Goal: Navigation & Orientation: Find specific page/section

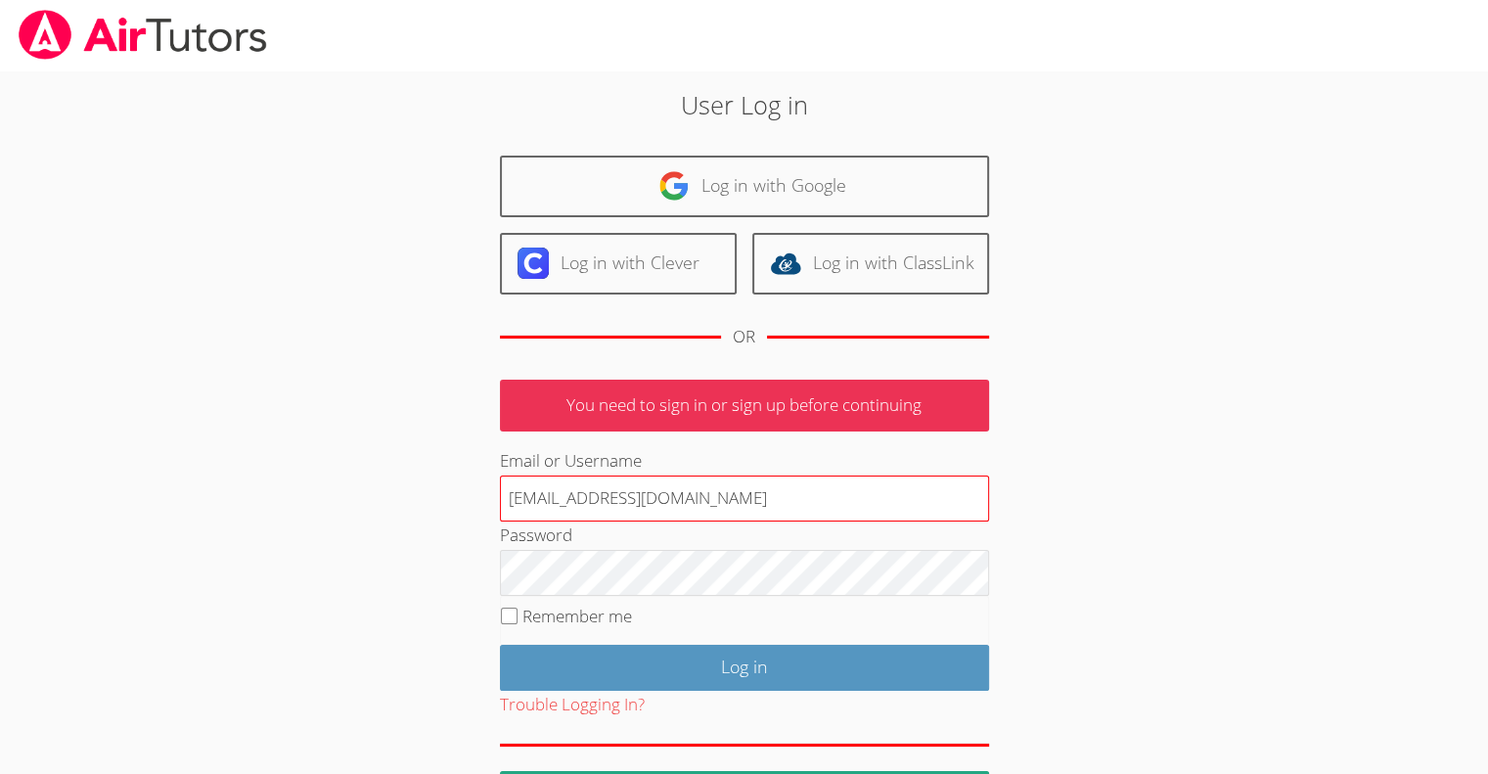
type input "terigennaroairtutor@gmail.com"
click at [500, 645] on input "Log in" at bounding box center [744, 668] width 489 height 46
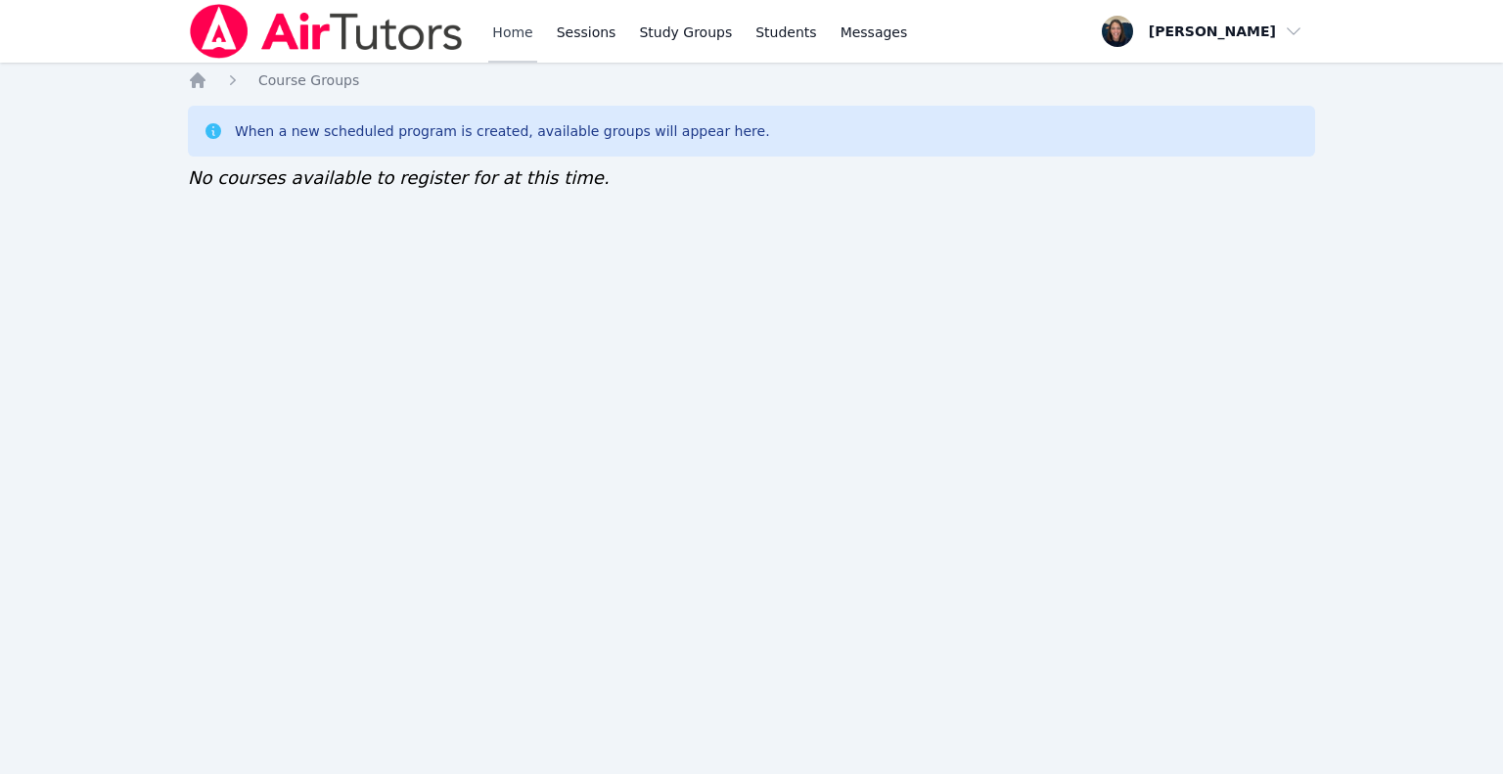
click at [508, 29] on link "Home" at bounding box center [512, 31] width 48 height 63
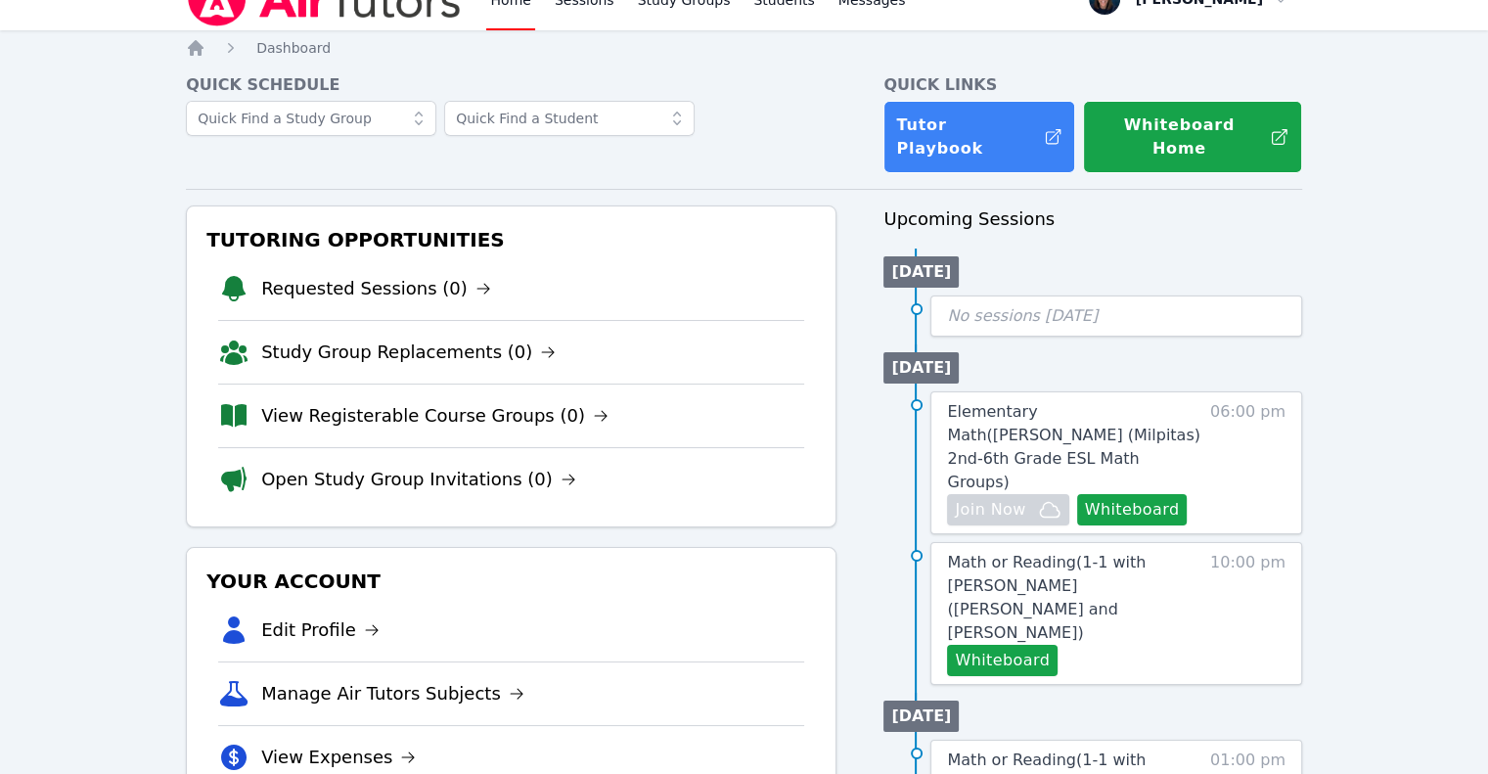
scroll to position [36, 0]
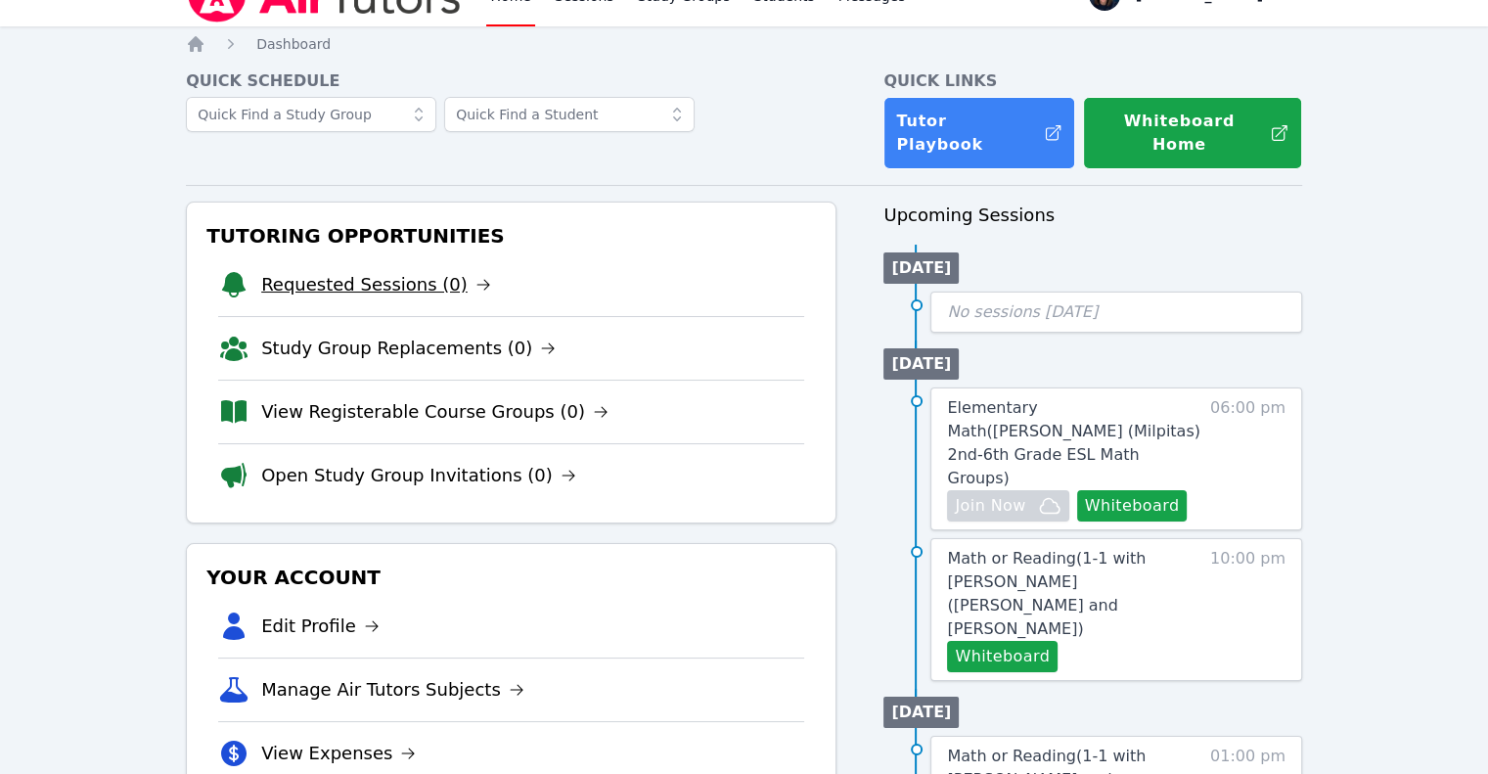
click at [410, 271] on link "Requested Sessions (0)" at bounding box center [376, 284] width 230 height 27
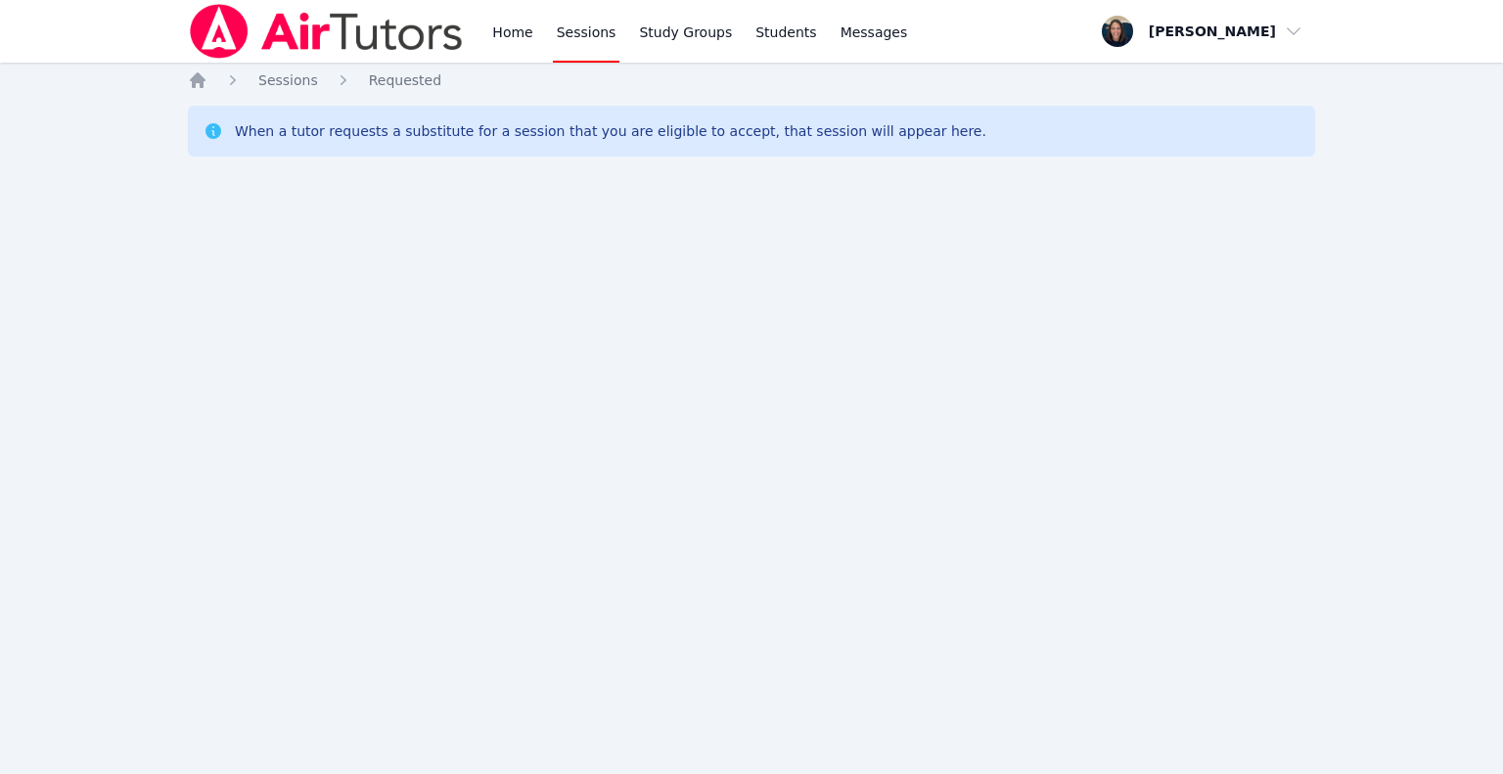
click at [509, 46] on link "Home" at bounding box center [512, 31] width 48 height 63
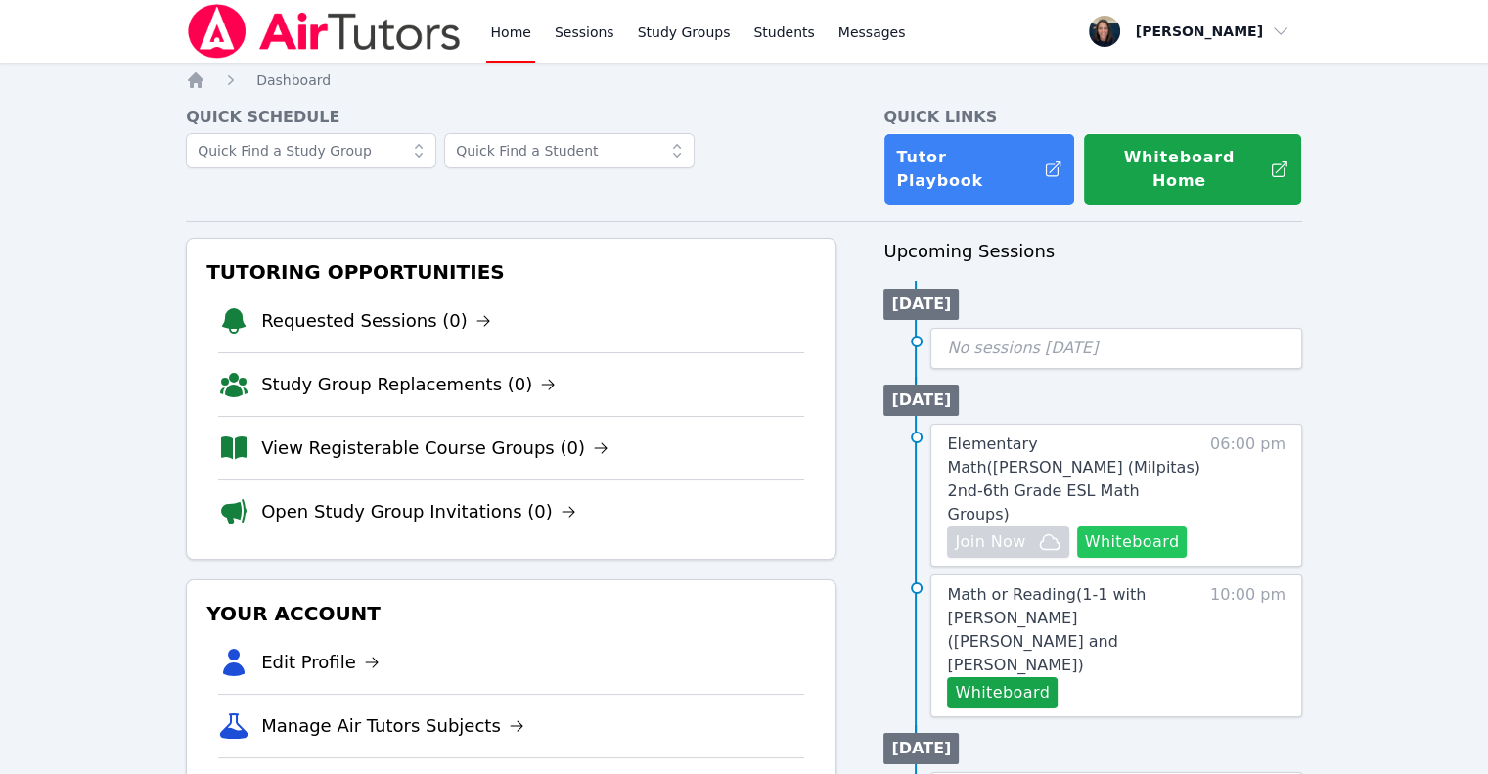
click at [1127, 526] on button "Whiteboard" at bounding box center [1132, 541] width 111 height 31
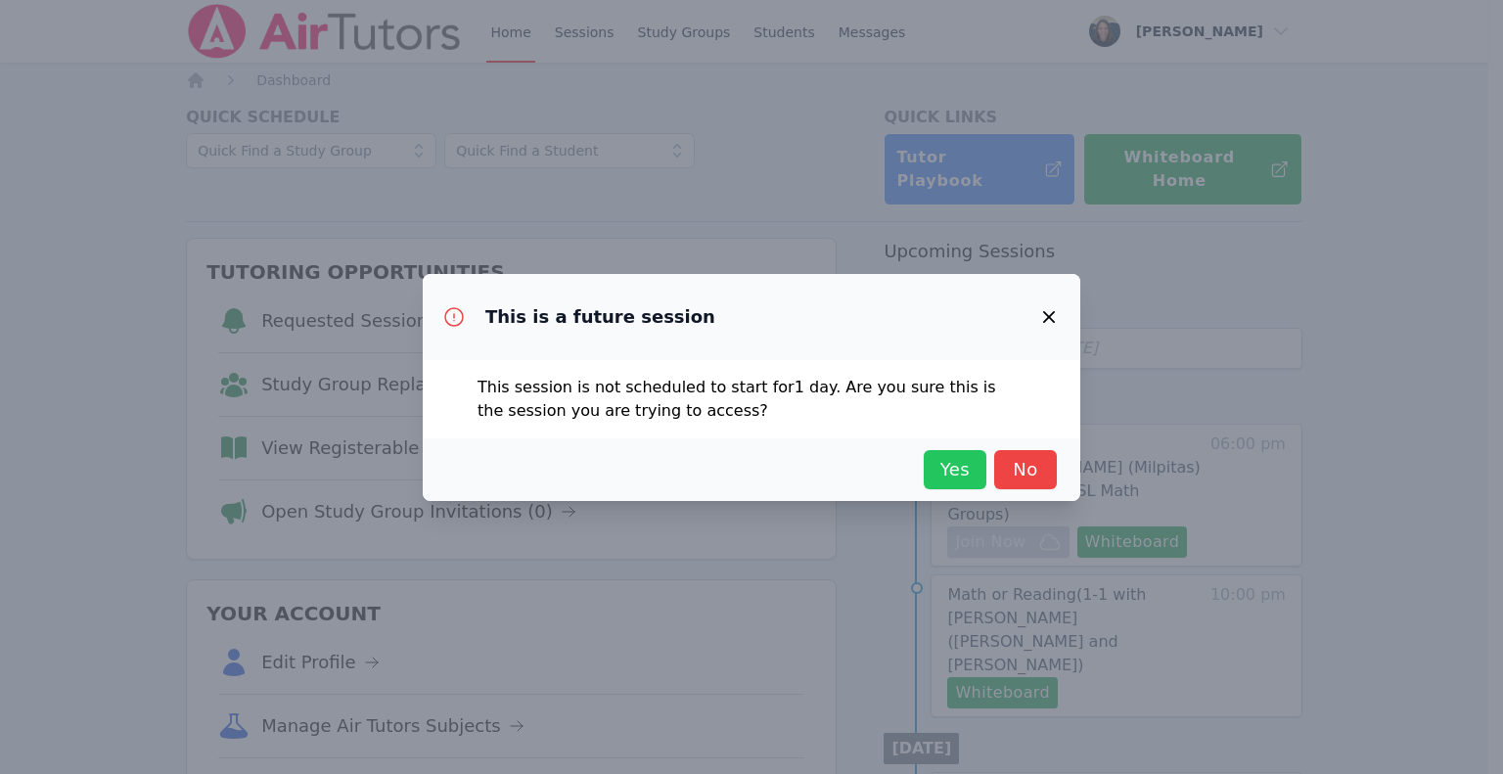
click at [960, 476] on span "Yes" at bounding box center [954, 469] width 43 height 27
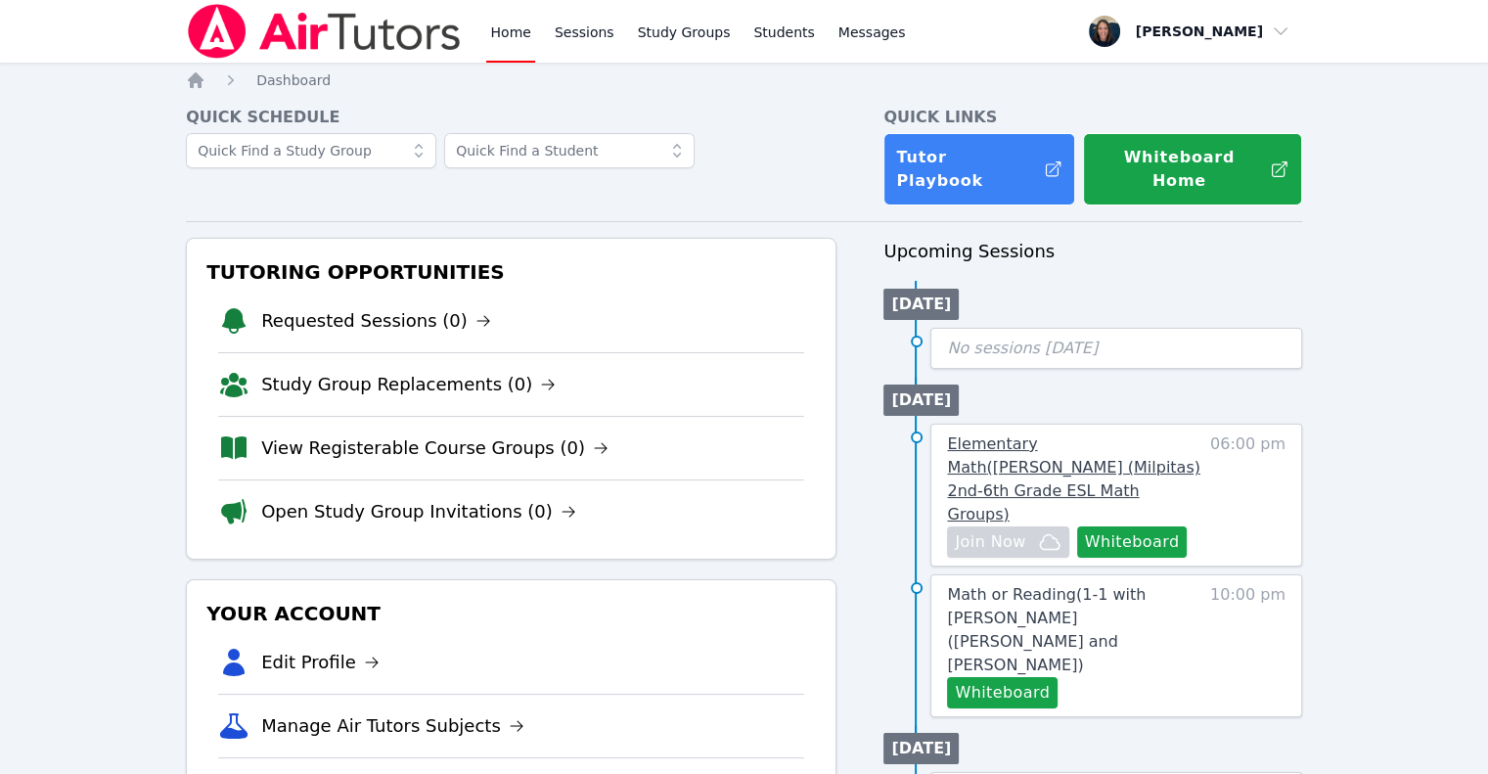
click at [1045, 435] on span "Elementary Math ( [PERSON_NAME] (Milpitas) 2nd-6th Grade ESL Math Groups )" at bounding box center [1073, 478] width 252 height 89
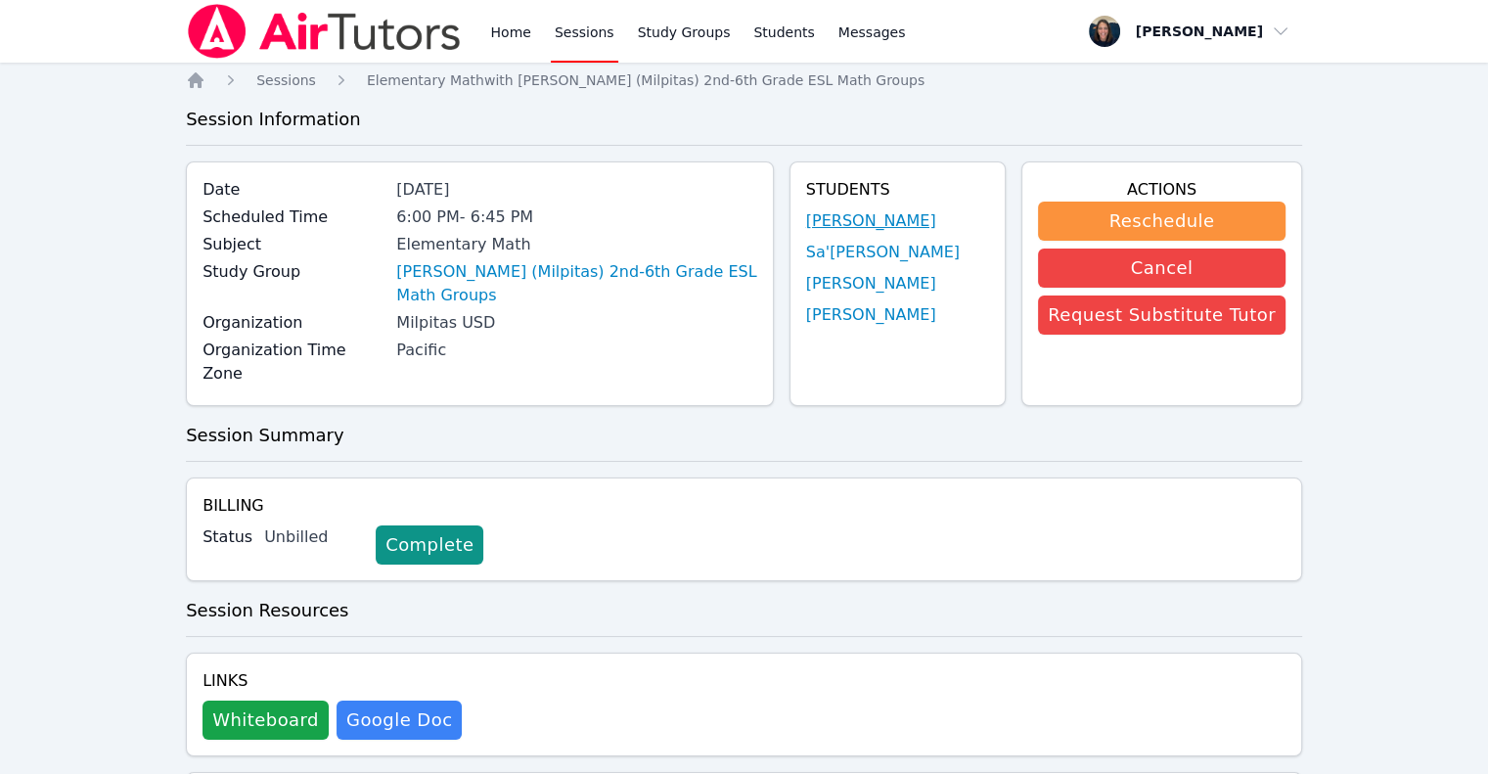
click at [861, 223] on link "[PERSON_NAME]" at bounding box center [871, 220] width 130 height 23
click at [890, 253] on link "Sa'[PERSON_NAME]" at bounding box center [883, 252] width 154 height 23
click at [856, 287] on link "[PERSON_NAME]" at bounding box center [871, 283] width 130 height 23
click at [631, 277] on link "[PERSON_NAME] (Milpitas) 2nd-6th Grade ESL Math Groups" at bounding box center [576, 283] width 360 height 47
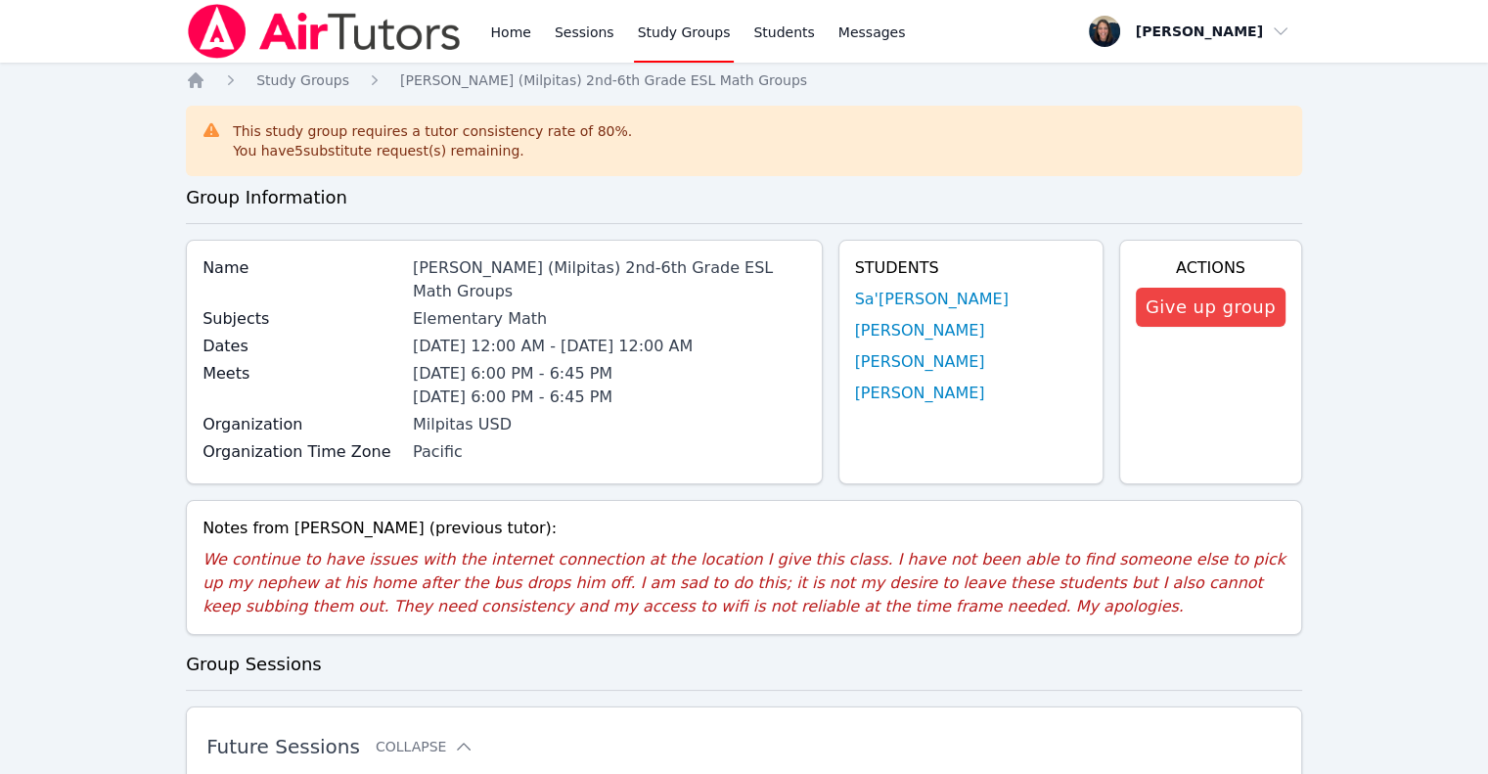
click at [503, 51] on link "Home" at bounding box center [510, 31] width 48 height 63
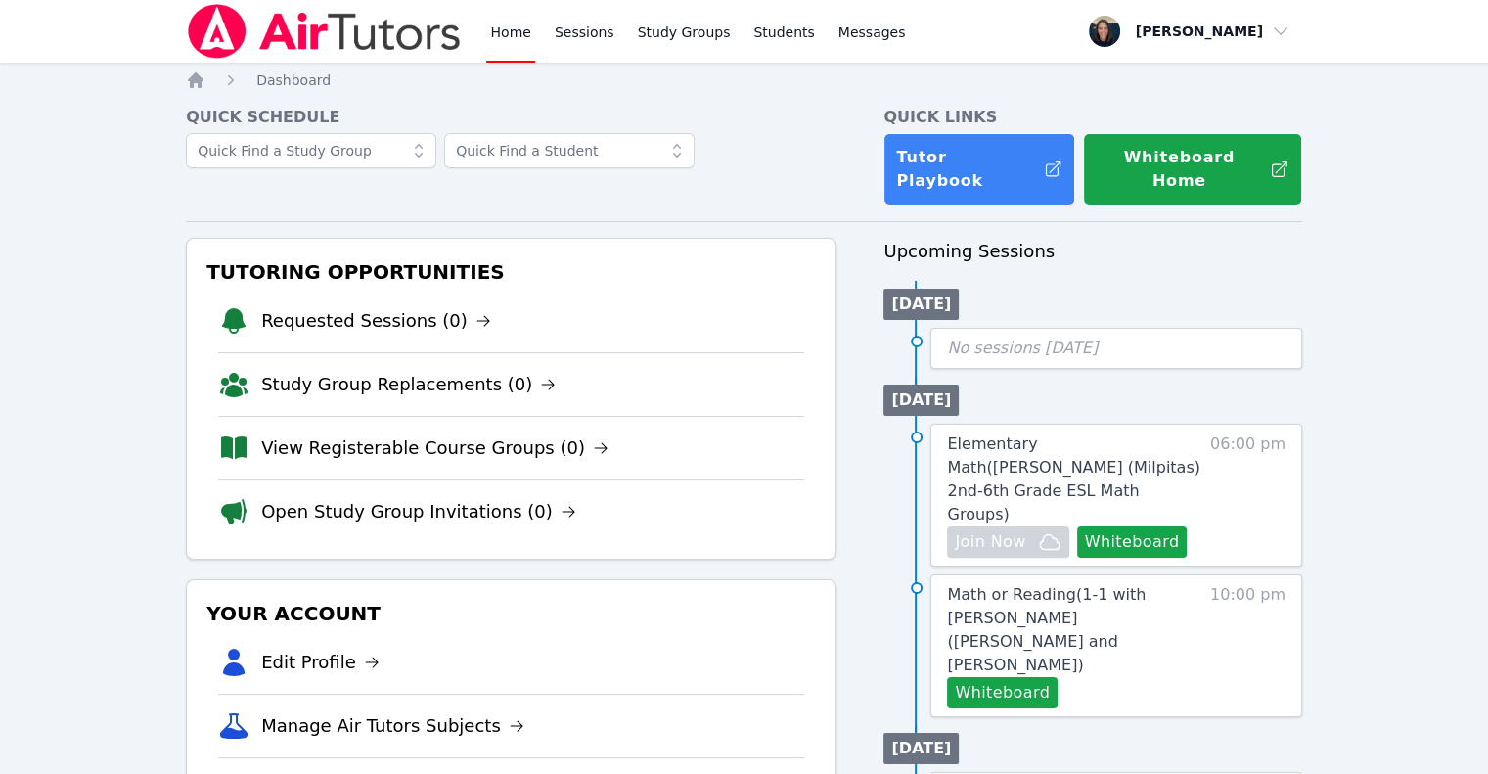
click at [415, 315] on link "Requested Sessions (0)" at bounding box center [376, 320] width 230 height 27
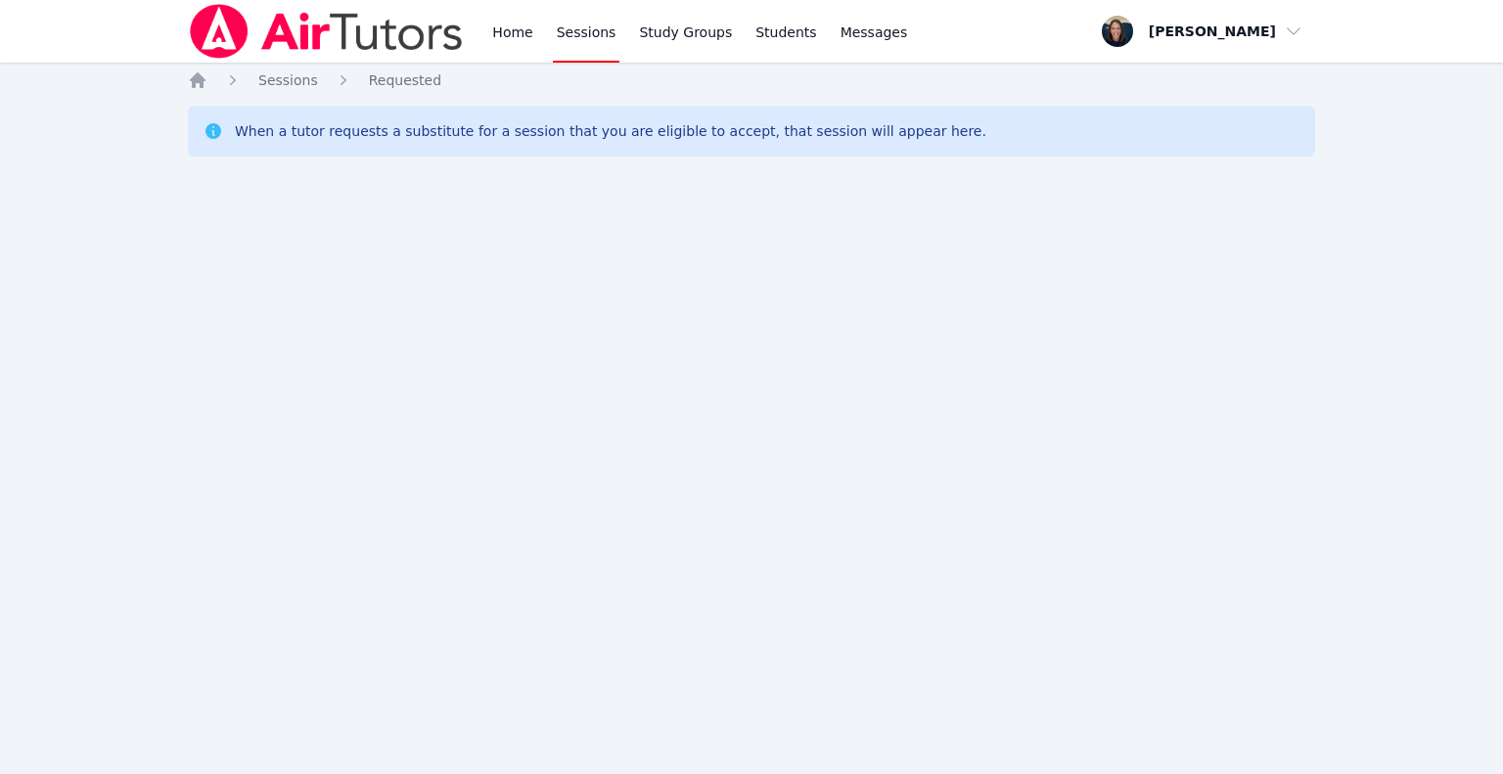
click at [682, 43] on link "Study Groups" at bounding box center [685, 31] width 101 height 63
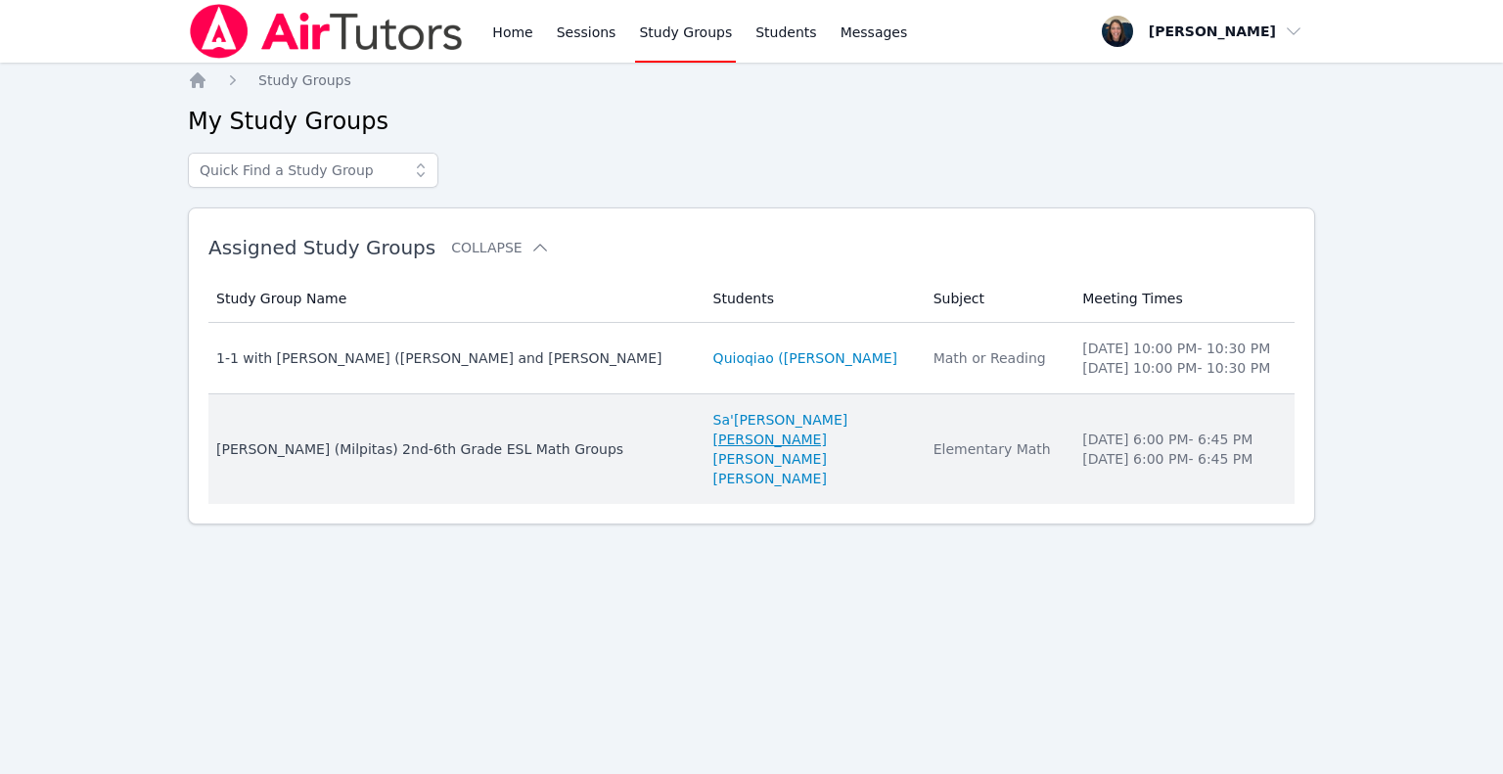
click at [728, 439] on link "[PERSON_NAME]" at bounding box center [769, 440] width 113 height 20
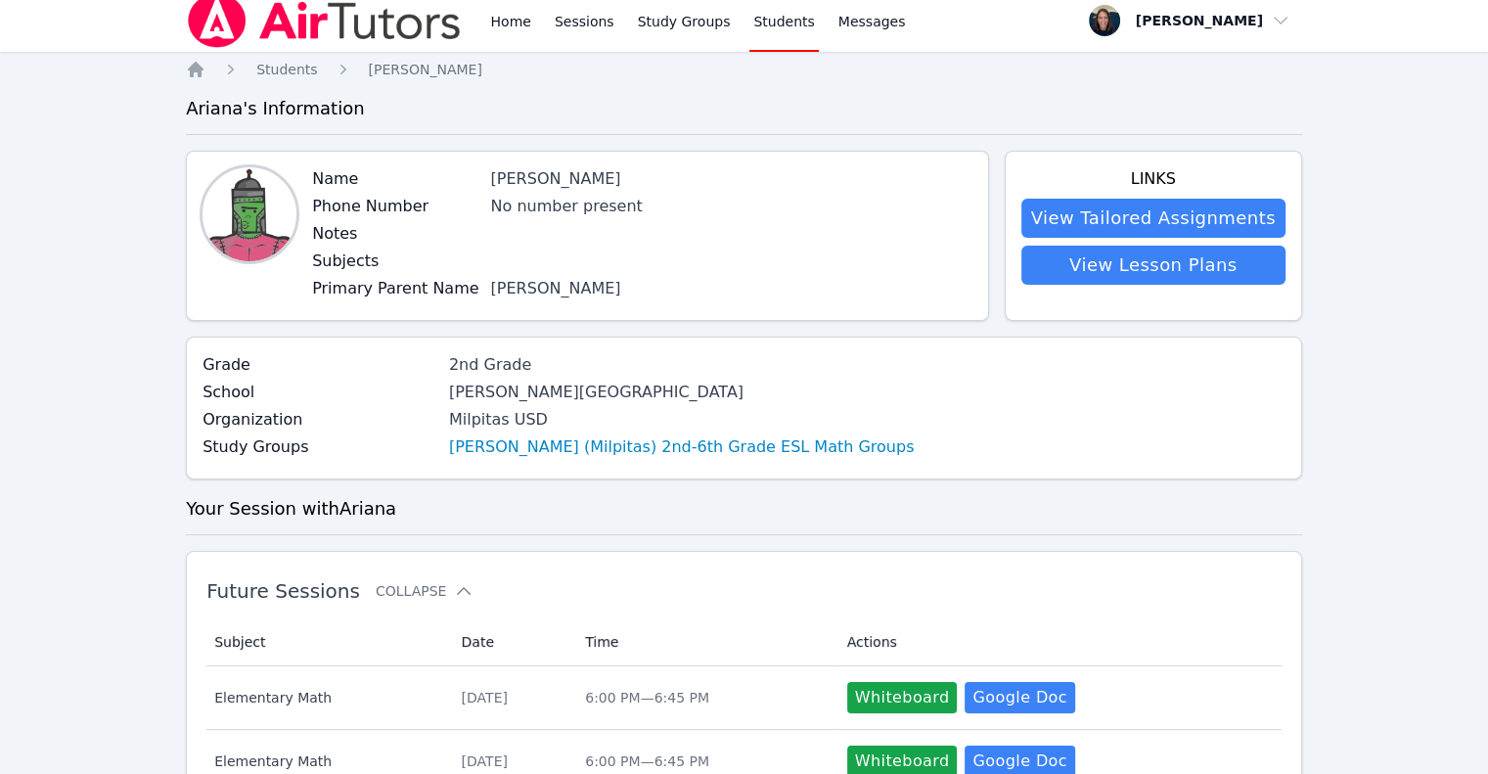
scroll to position [15, 0]
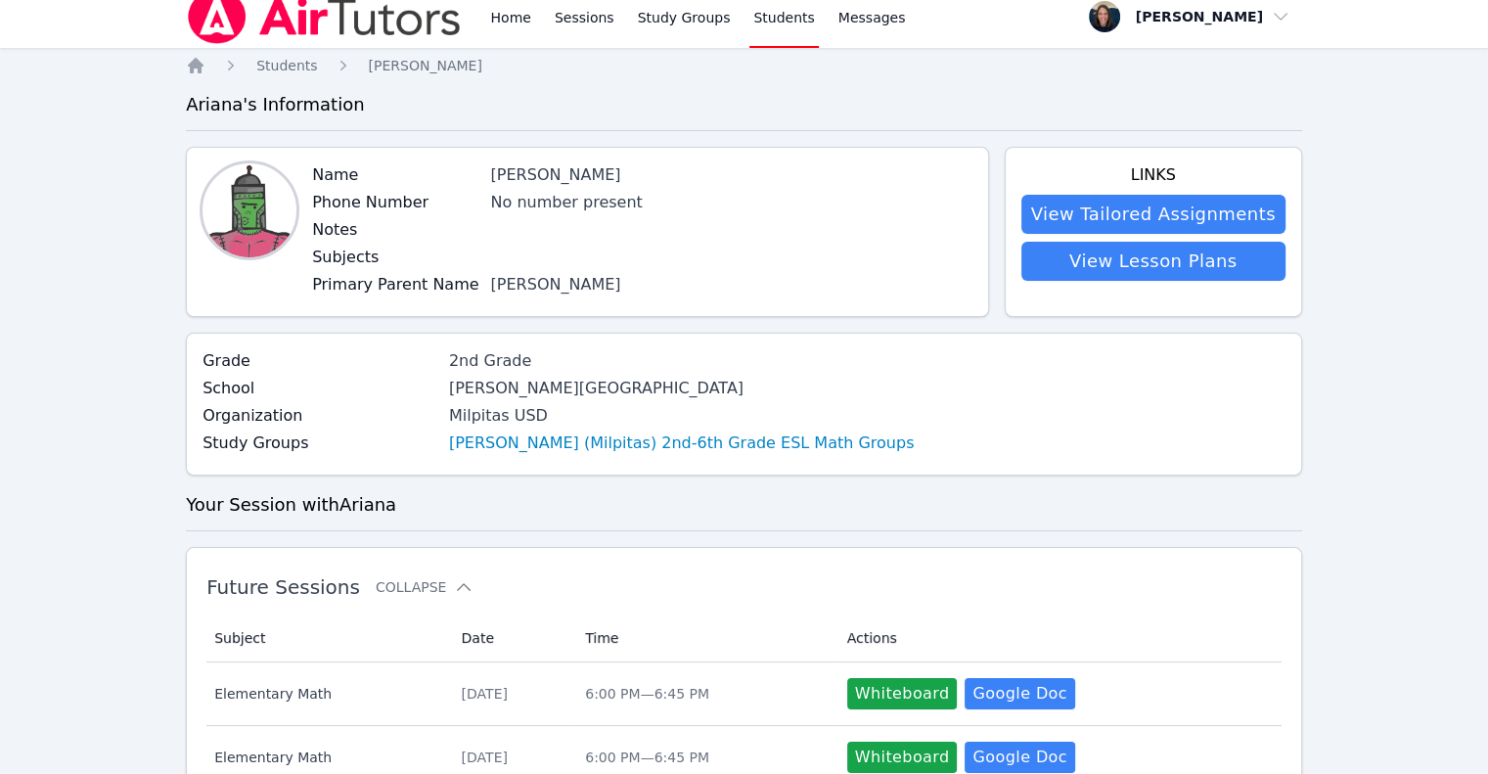
click at [481, 23] on div "Home Sessions Study Groups Students Messages" at bounding box center [547, 16] width 723 height 63
click at [486, 24] on link "Home" at bounding box center [510, 16] width 48 height 63
